Goal: Task Accomplishment & Management: Use online tool/utility

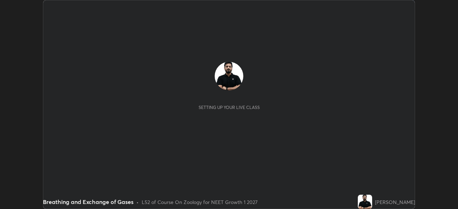
scroll to position [209, 457]
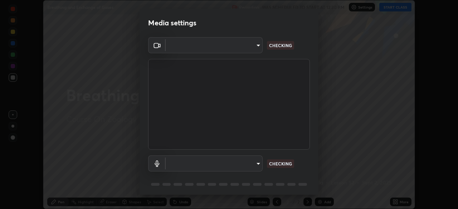
type input "1e49b53be58bf3658c32ba4c8e2538d2601885ca91182b01ba969948c87b8f29"
type input "c479ae5917e81ca6c629835639d3c14d73be07d1eae9ad26bfc29371bbaeb756"
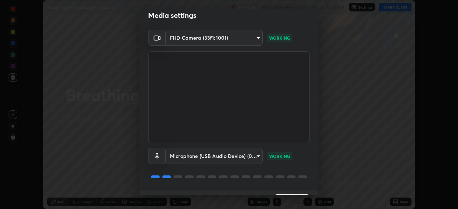
scroll to position [25, 0]
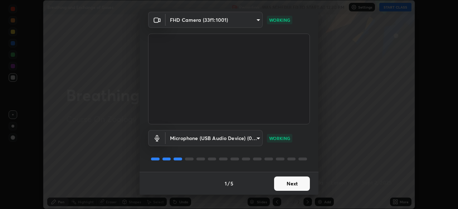
click at [281, 180] on button "Next" at bounding box center [292, 184] width 36 height 14
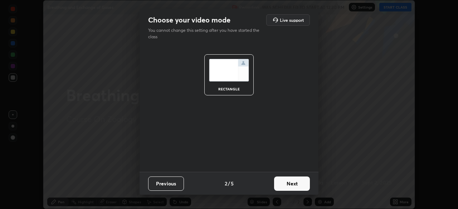
click at [284, 182] on button "Next" at bounding box center [292, 184] width 36 height 14
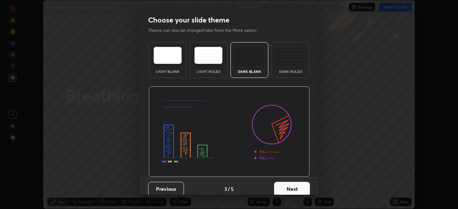
click at [285, 187] on button "Next" at bounding box center [292, 189] width 36 height 14
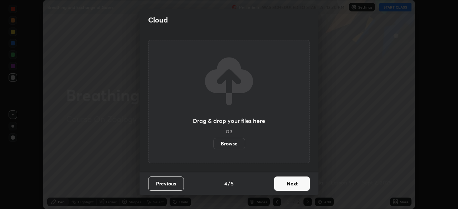
click at [284, 182] on button "Next" at bounding box center [292, 184] width 36 height 14
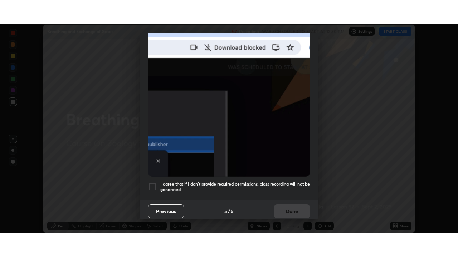
scroll to position [171, 0]
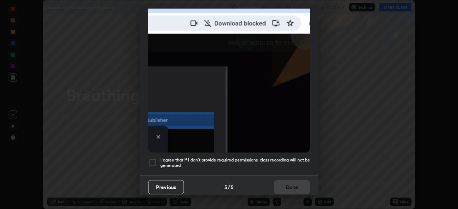
click at [151, 161] on div at bounding box center [152, 162] width 9 height 9
click at [285, 185] on button "Done" at bounding box center [292, 187] width 36 height 14
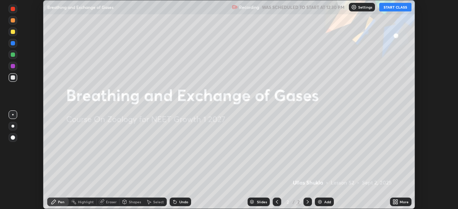
click at [390, 8] on button "START CLASS" at bounding box center [395, 7] width 32 height 9
click at [396, 199] on icon at bounding box center [395, 202] width 6 height 6
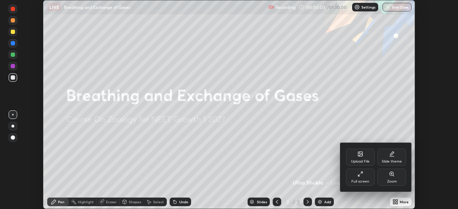
click at [357, 175] on icon at bounding box center [360, 174] width 6 height 6
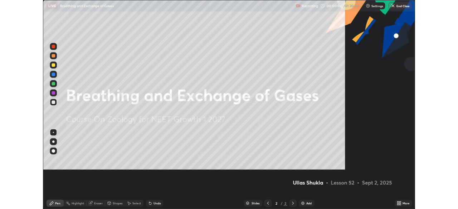
scroll to position [257, 458]
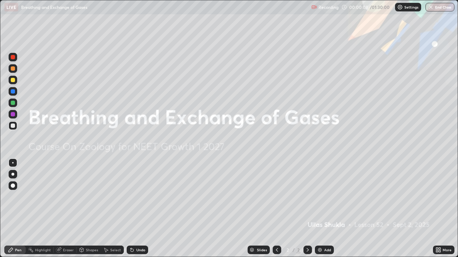
click at [320, 209] on img at bounding box center [320, 250] width 6 height 6
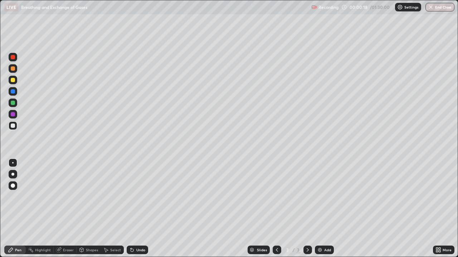
click at [13, 80] on div at bounding box center [13, 80] width 4 height 4
click at [13, 174] on div at bounding box center [12, 174] width 3 height 3
click at [15, 128] on div at bounding box center [13, 126] width 9 height 9
click at [131, 209] on icon at bounding box center [131, 250] width 3 height 3
click at [13, 81] on div at bounding box center [13, 80] width 4 height 4
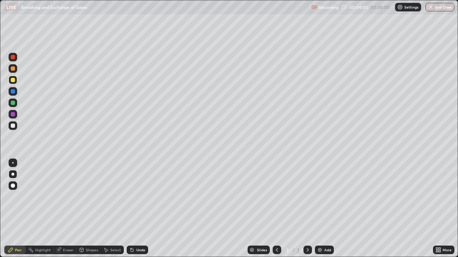
click at [139, 209] on div "Undo" at bounding box center [140, 250] width 9 height 4
click at [137, 209] on div "Undo" at bounding box center [140, 250] width 9 height 4
click at [138, 209] on div "Undo" at bounding box center [140, 250] width 9 height 4
click at [13, 126] on div at bounding box center [13, 126] width 4 height 4
click at [13, 163] on div at bounding box center [12, 162] width 1 height 1
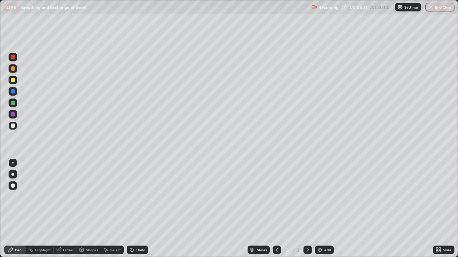
click at [136, 209] on div "Undo" at bounding box center [140, 250] width 9 height 4
click at [137, 209] on div "Undo" at bounding box center [140, 250] width 9 height 4
click at [138, 209] on div "Undo" at bounding box center [140, 250] width 9 height 4
click at [13, 103] on div at bounding box center [13, 103] width 4 height 4
click at [14, 127] on div at bounding box center [13, 126] width 4 height 4
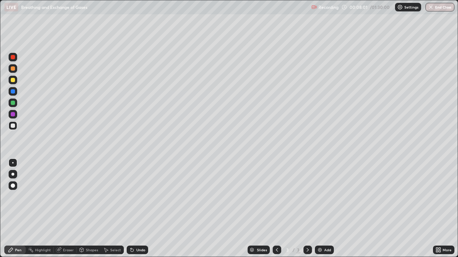
click at [13, 79] on div at bounding box center [13, 80] width 4 height 4
click at [13, 174] on div at bounding box center [12, 174] width 3 height 3
click at [144, 209] on div "Undo" at bounding box center [137, 250] width 21 height 9
click at [141, 209] on div "Undo" at bounding box center [137, 250] width 21 height 9
click at [13, 126] on div at bounding box center [13, 126] width 4 height 4
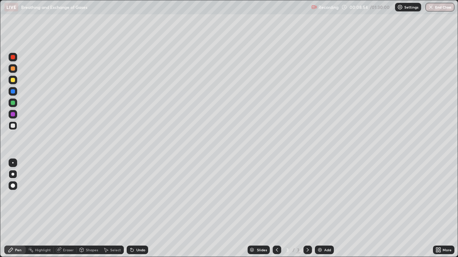
click at [13, 163] on div at bounding box center [12, 162] width 1 height 1
click at [139, 209] on div "Undo" at bounding box center [140, 250] width 9 height 4
click at [14, 102] on div at bounding box center [13, 103] width 4 height 4
click at [14, 92] on div at bounding box center [13, 91] width 4 height 4
click at [14, 103] on div at bounding box center [13, 103] width 4 height 4
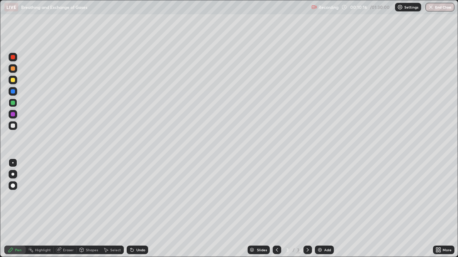
click at [14, 173] on div at bounding box center [12, 174] width 3 height 3
click at [13, 163] on div at bounding box center [12, 162] width 1 height 1
click at [14, 173] on div at bounding box center [12, 174] width 3 height 3
click at [17, 161] on div at bounding box center [13, 163] width 9 height 9
click at [16, 127] on div at bounding box center [13, 126] width 9 height 9
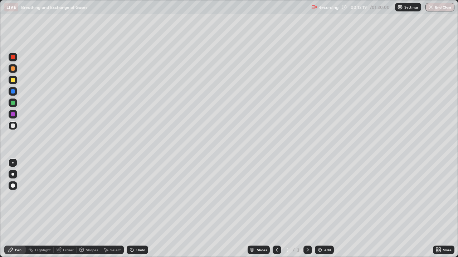
click at [138, 209] on div "Undo" at bounding box center [140, 250] width 9 height 4
click at [137, 209] on div "Undo" at bounding box center [137, 250] width 21 height 9
click at [14, 104] on div at bounding box center [13, 103] width 4 height 4
click at [137, 209] on div "Undo" at bounding box center [140, 250] width 9 height 4
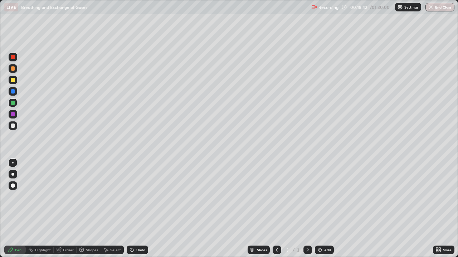
click at [136, 209] on div "Undo" at bounding box center [140, 250] width 9 height 4
click at [138, 209] on div "Undo" at bounding box center [137, 250] width 21 height 9
click at [139, 209] on div "Undo" at bounding box center [140, 250] width 9 height 4
click at [13, 126] on div at bounding box center [13, 126] width 4 height 4
click at [140, 209] on div "Undo" at bounding box center [137, 250] width 21 height 9
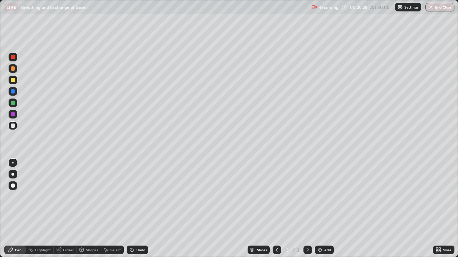
click at [43, 209] on div "Highlight" at bounding box center [43, 250] width 16 height 4
click at [15, 209] on div "Pen" at bounding box center [18, 250] width 6 height 4
click at [137, 209] on div "Undo" at bounding box center [140, 250] width 9 height 4
click at [134, 209] on div "Undo" at bounding box center [137, 250] width 21 height 9
click at [136, 209] on div "Undo" at bounding box center [140, 250] width 9 height 4
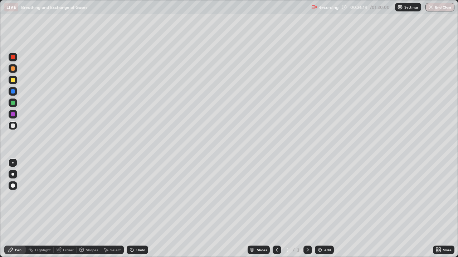
click at [151, 209] on div "Slides 3 / 3 Add" at bounding box center [290, 250] width 285 height 14
click at [318, 209] on img at bounding box center [320, 250] width 6 height 6
click at [13, 81] on div at bounding box center [13, 80] width 4 height 4
click at [13, 174] on div at bounding box center [12, 174] width 3 height 3
click at [136, 209] on div "Undo" at bounding box center [140, 250] width 9 height 4
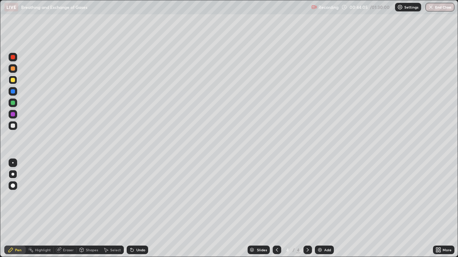
click at [138, 209] on div "Undo" at bounding box center [140, 250] width 9 height 4
click at [140, 209] on div "Undo" at bounding box center [140, 250] width 9 height 4
click at [67, 209] on div "Eraser" at bounding box center [68, 250] width 11 height 4
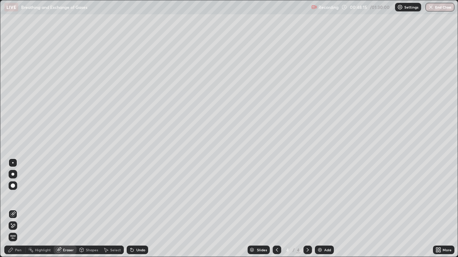
click at [16, 209] on div "Pen" at bounding box center [18, 250] width 6 height 4
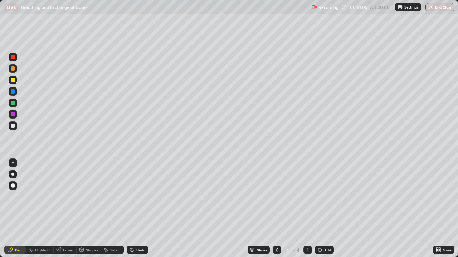
click at [141, 209] on div "Undo" at bounding box center [137, 250] width 21 height 9
click at [14, 127] on div at bounding box center [13, 126] width 4 height 4
click at [14, 81] on div at bounding box center [13, 80] width 4 height 4
click at [14, 127] on div at bounding box center [13, 126] width 4 height 4
click at [11, 81] on div at bounding box center [13, 80] width 4 height 4
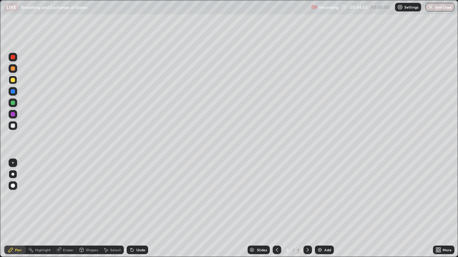
click at [133, 209] on icon at bounding box center [132, 250] width 6 height 6
click at [319, 209] on img at bounding box center [320, 250] width 6 height 6
click at [137, 209] on div "Undo" at bounding box center [140, 250] width 9 height 4
click at [139, 209] on div "Undo" at bounding box center [137, 250] width 21 height 9
click at [137, 209] on div "Undo" at bounding box center [140, 250] width 9 height 4
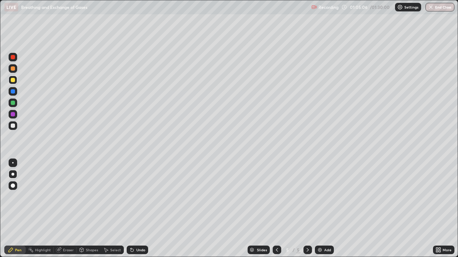
click at [139, 209] on div "Undo" at bounding box center [140, 250] width 9 height 4
click at [137, 209] on div "Undo" at bounding box center [137, 250] width 21 height 9
click at [138, 209] on div "Undo" at bounding box center [140, 250] width 9 height 4
click at [139, 209] on div "Undo" at bounding box center [140, 250] width 9 height 4
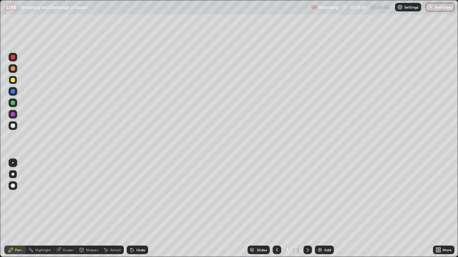
click at [135, 209] on div "Undo" at bounding box center [137, 250] width 21 height 9
click at [62, 209] on div "Eraser" at bounding box center [65, 250] width 23 height 9
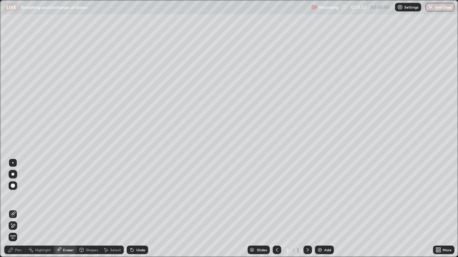
click at [16, 209] on div "Pen" at bounding box center [18, 250] width 6 height 4
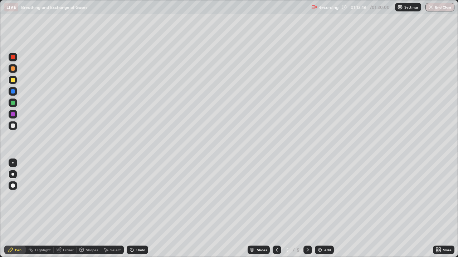
click at [320, 209] on img at bounding box center [320, 250] width 6 height 6
click at [276, 209] on icon at bounding box center [277, 250] width 6 height 6
click at [66, 209] on div "Eraser" at bounding box center [68, 250] width 11 height 4
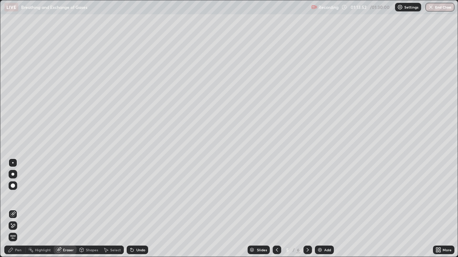
click at [11, 209] on icon at bounding box center [11, 250] width 6 height 6
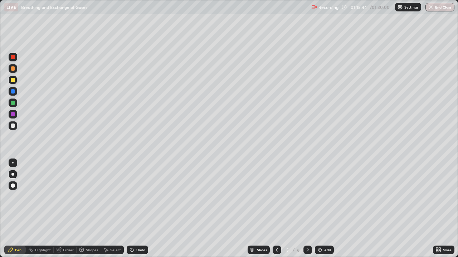
click at [319, 209] on img at bounding box center [320, 250] width 6 height 6
click at [135, 209] on div "Undo" at bounding box center [137, 250] width 21 height 9
click at [158, 209] on div "Slides 6 / 7 Add" at bounding box center [290, 250] width 285 height 14
click at [160, 209] on div "Slides 6 / 7 Add" at bounding box center [290, 250] width 285 height 14
click at [138, 209] on div "Undo" at bounding box center [140, 250] width 9 height 4
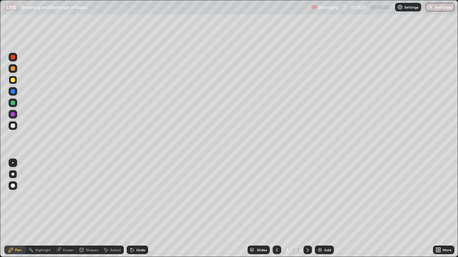
click at [137, 209] on div "Undo" at bounding box center [140, 250] width 9 height 4
click at [138, 209] on div "Undo" at bounding box center [140, 250] width 9 height 4
click at [125, 209] on div "Undo" at bounding box center [136, 250] width 24 height 14
click at [120, 209] on div "Select" at bounding box center [112, 250] width 23 height 14
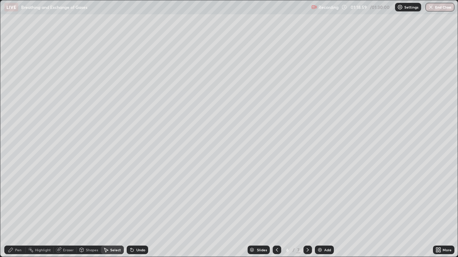
click at [16, 209] on div "Pen" at bounding box center [18, 250] width 6 height 4
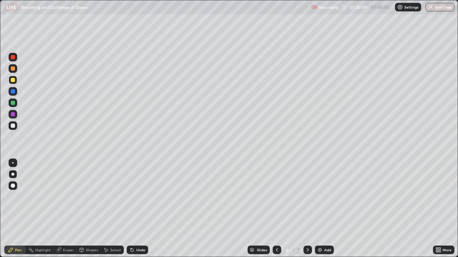
click at [137, 209] on div "Undo" at bounding box center [137, 250] width 21 height 9
click at [139, 209] on div "Undo" at bounding box center [140, 250] width 9 height 4
click at [317, 209] on img at bounding box center [320, 250] width 6 height 6
click at [15, 104] on div at bounding box center [13, 103] width 4 height 4
click at [12, 58] on div at bounding box center [13, 57] width 4 height 4
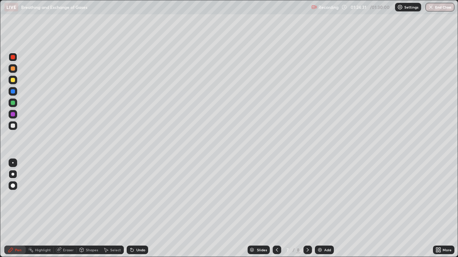
click at [12, 163] on div at bounding box center [12, 162] width 1 height 1
click at [13, 126] on div at bounding box center [13, 126] width 4 height 4
click at [431, 10] on img "button" at bounding box center [431, 7] width 6 height 6
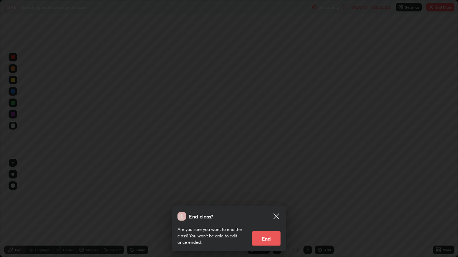
click at [264, 209] on button "End" at bounding box center [266, 239] width 29 height 14
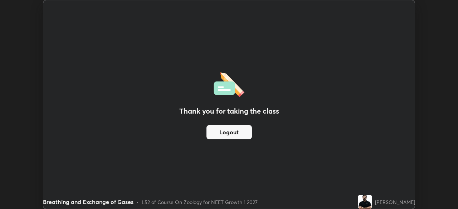
scroll to position [35538, 35290]
